Goal: Task Accomplishment & Management: Use online tool/utility

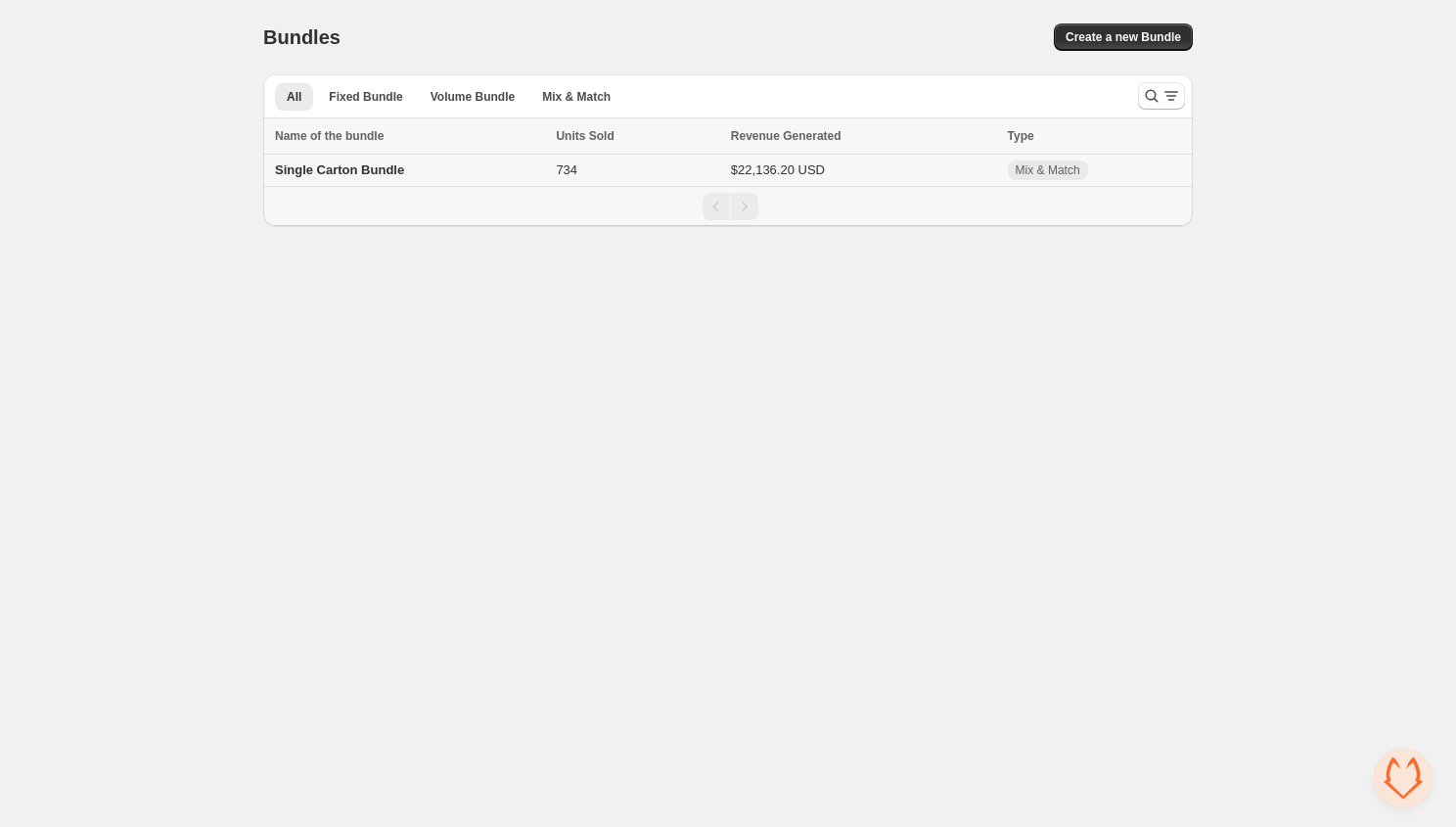
click at [354, 173] on span "Single Carton Bundle" at bounding box center [340, 169] width 130 height 15
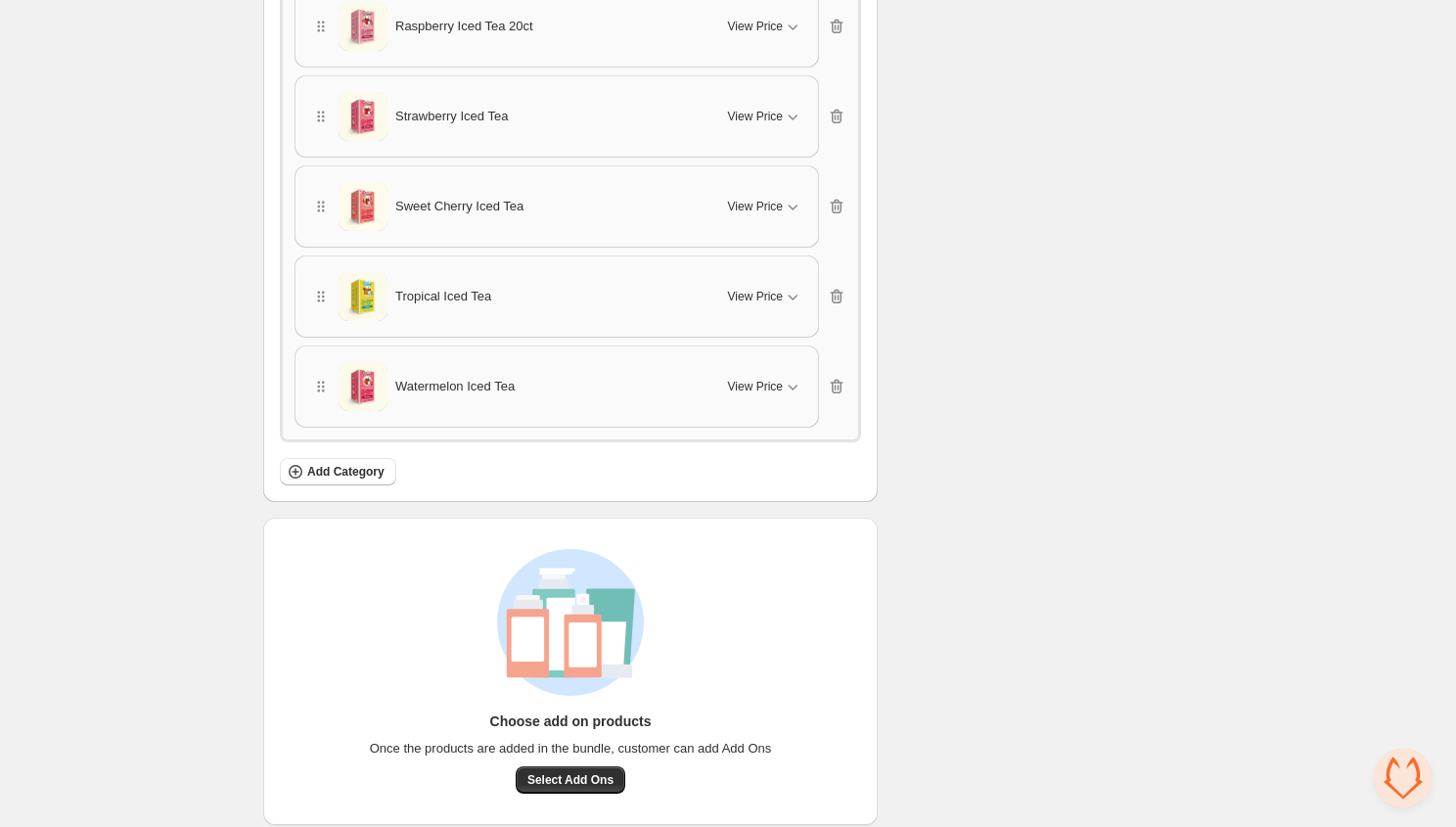
scroll to position [2412, 0]
